Goal: Task Accomplishment & Management: Use online tool/utility

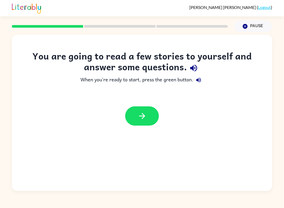
click at [152, 115] on button "button" at bounding box center [142, 115] width 34 height 19
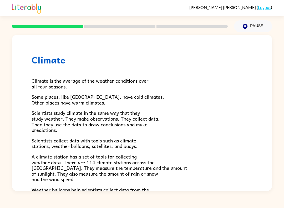
click at [113, 29] on div at bounding box center [120, 26] width 222 height 18
click at [101, 25] on rect at bounding box center [119, 26] width 71 height 3
click at [245, 24] on icon "Pause" at bounding box center [245, 26] width 6 height 6
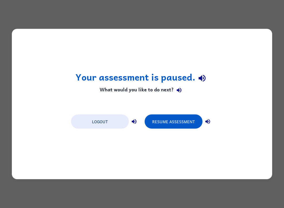
click at [191, 122] on button "Resume Assessment" at bounding box center [174, 121] width 58 height 14
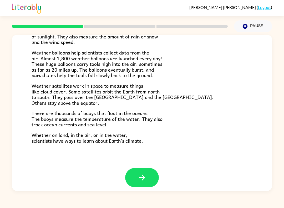
scroll to position [137, 0]
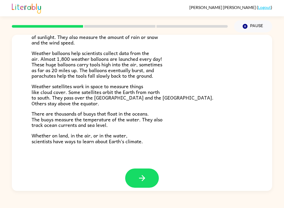
click at [145, 177] on icon "button" at bounding box center [142, 177] width 9 height 9
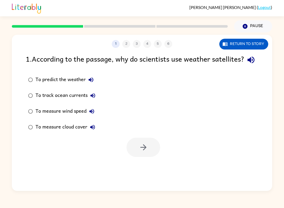
scroll to position [0, 0]
click at [257, 43] on button "Return to story" at bounding box center [243, 44] width 49 height 11
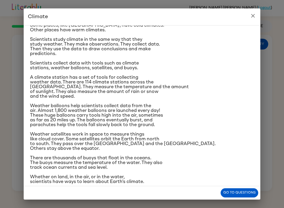
scroll to position [25, 0]
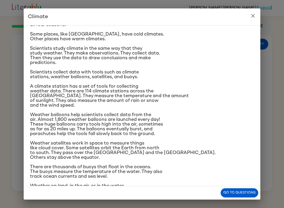
click at [253, 17] on icon "close" at bounding box center [253, 16] width 6 height 6
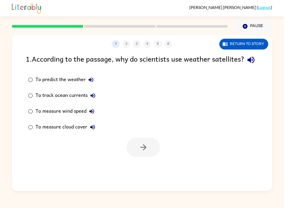
click at [258, 41] on button "Return to story" at bounding box center [243, 44] width 49 height 11
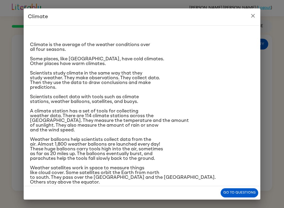
scroll to position [0, 0]
click at [254, 14] on icon "close" at bounding box center [253, 16] width 6 height 6
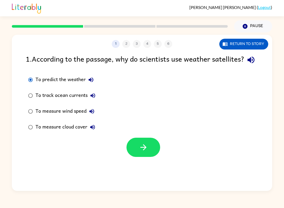
click at [150, 157] on button "button" at bounding box center [144, 147] width 34 height 19
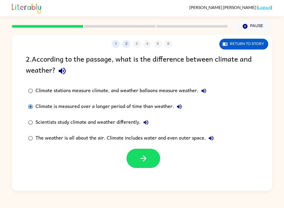
click at [147, 161] on icon "button" at bounding box center [143, 158] width 9 height 9
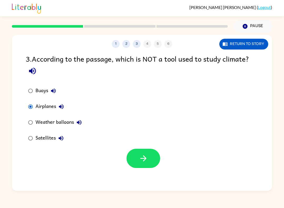
click at [154, 159] on button "button" at bounding box center [144, 158] width 34 height 19
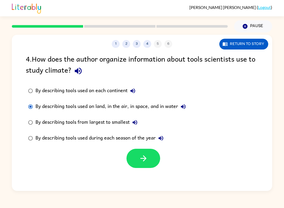
click at [151, 159] on button "button" at bounding box center [144, 158] width 34 height 19
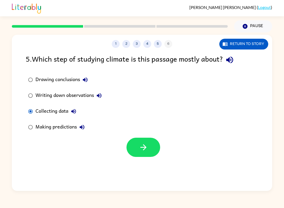
click at [151, 149] on button "button" at bounding box center [144, 147] width 34 height 19
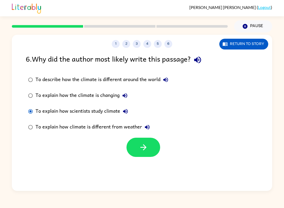
click at [155, 148] on button "button" at bounding box center [144, 147] width 34 height 19
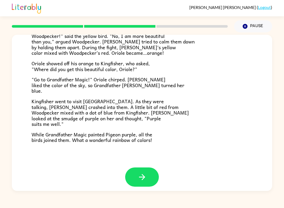
scroll to position [125, 0]
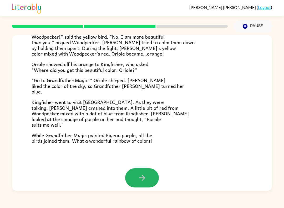
click at [149, 173] on button "button" at bounding box center [142, 177] width 34 height 19
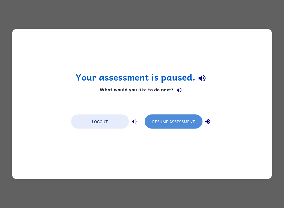
click at [194, 123] on button "Resume Assessment" at bounding box center [174, 121] width 58 height 14
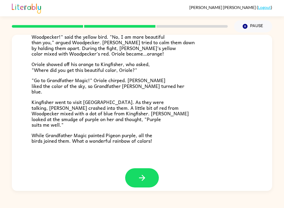
click at [150, 174] on button "button" at bounding box center [142, 177] width 34 height 19
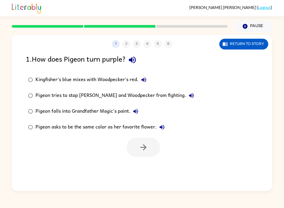
scroll to position [0, 0]
click at [154, 147] on button "button" at bounding box center [144, 147] width 34 height 19
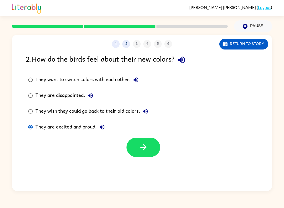
click at [152, 147] on button "button" at bounding box center [144, 147] width 34 height 19
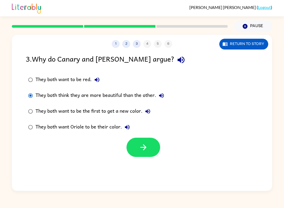
click at [147, 144] on icon "button" at bounding box center [143, 147] width 9 height 9
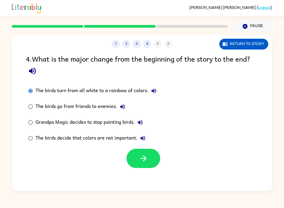
click at [150, 157] on button "button" at bounding box center [144, 158] width 34 height 19
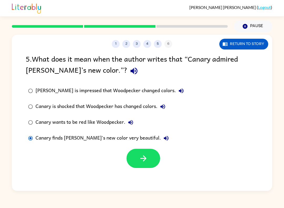
click at [144, 164] on button "button" at bounding box center [144, 158] width 34 height 19
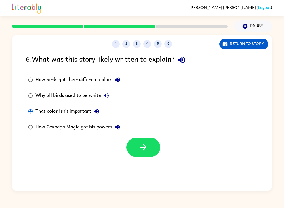
click at [148, 140] on button "button" at bounding box center [144, 147] width 34 height 19
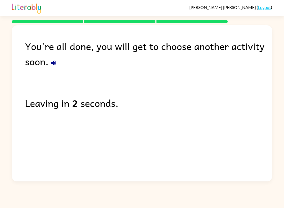
click at [129, 18] on div at bounding box center [120, 21] width 222 height 9
click at [132, 23] on rect at bounding box center [119, 21] width 71 height 3
